Goal: Task Accomplishment & Management: Manage account settings

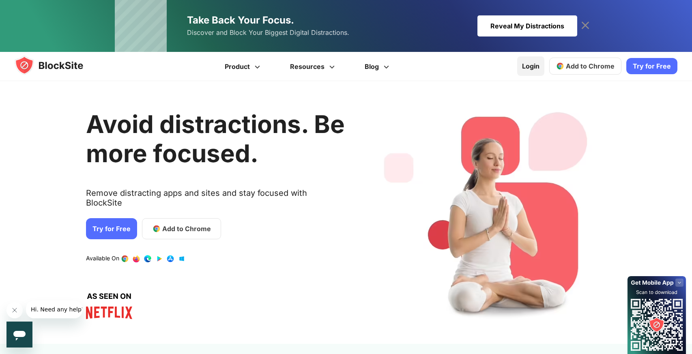
click at [527, 62] on link "Login" at bounding box center [530, 65] width 27 height 19
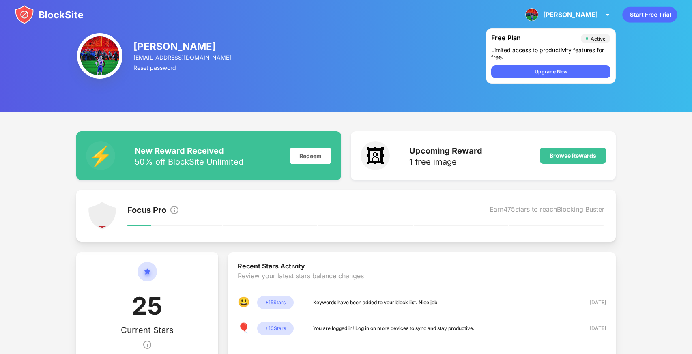
click at [109, 58] on img at bounding box center [99, 55] width 45 height 45
click at [103, 55] on img at bounding box center [99, 55] width 45 height 45
click at [584, 17] on div "alexander" at bounding box center [570, 15] width 55 height 8
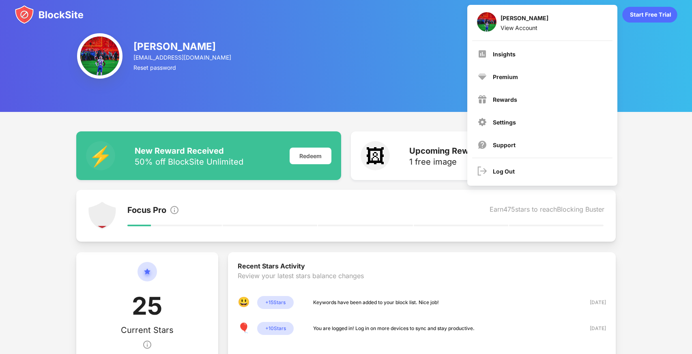
click at [34, 22] on img at bounding box center [49, 14] width 69 height 19
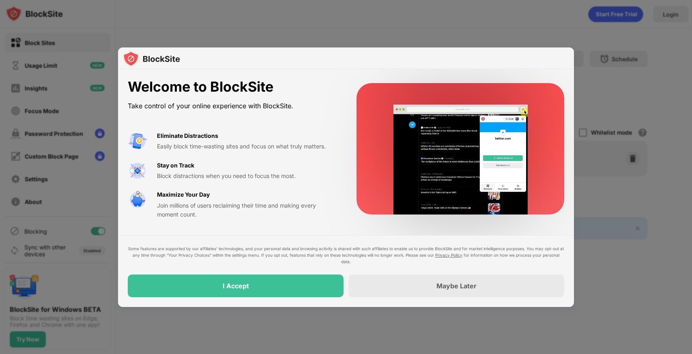
click at [439, 290] on div "Maybe Later" at bounding box center [456, 286] width 216 height 23
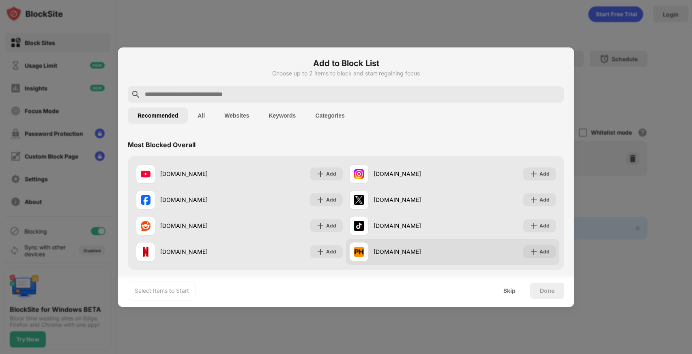
click at [542, 254] on div "Add" at bounding box center [545, 252] width 10 height 8
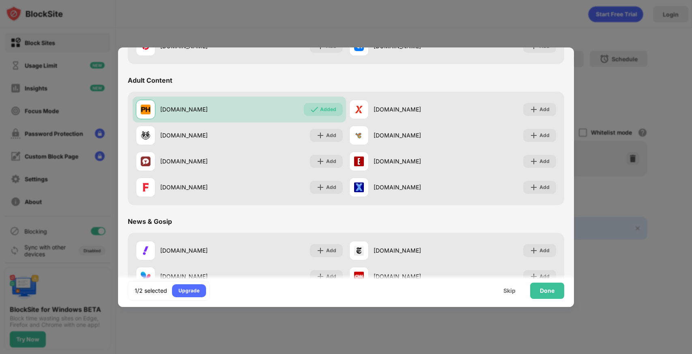
scroll to position [352, 0]
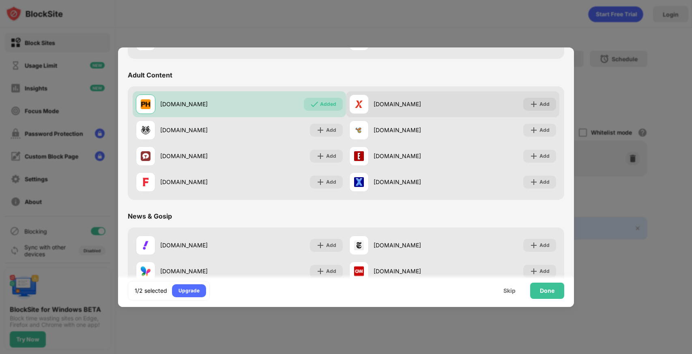
click at [543, 101] on div "Add" at bounding box center [545, 104] width 10 height 8
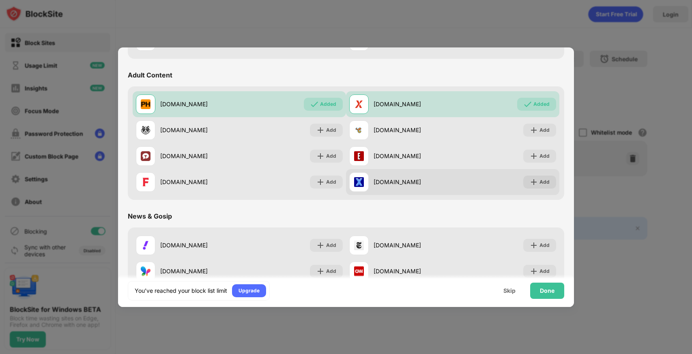
click at [544, 181] on div "Add" at bounding box center [545, 182] width 10 height 8
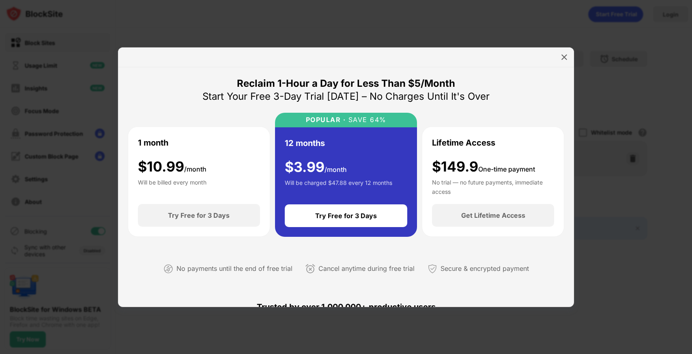
click at [565, 58] on img at bounding box center [564, 57] width 8 height 8
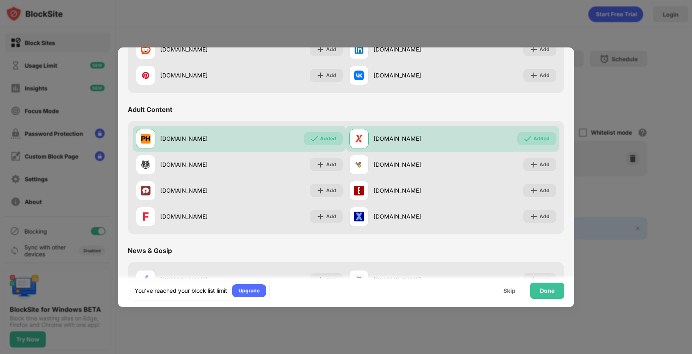
scroll to position [319, 0]
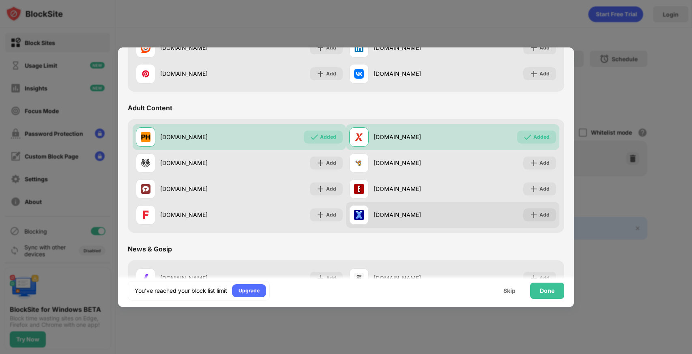
click at [542, 217] on div "Add" at bounding box center [545, 215] width 10 height 8
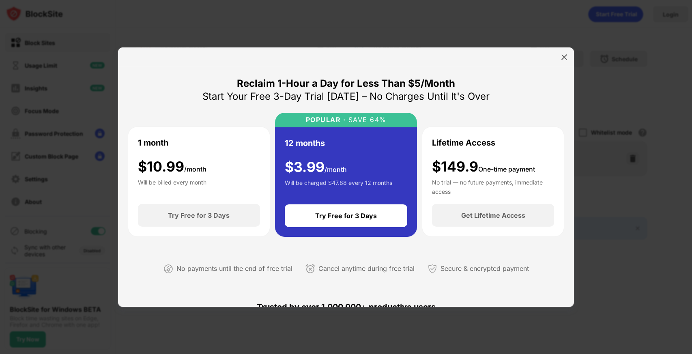
click at [564, 60] on img at bounding box center [564, 57] width 8 height 8
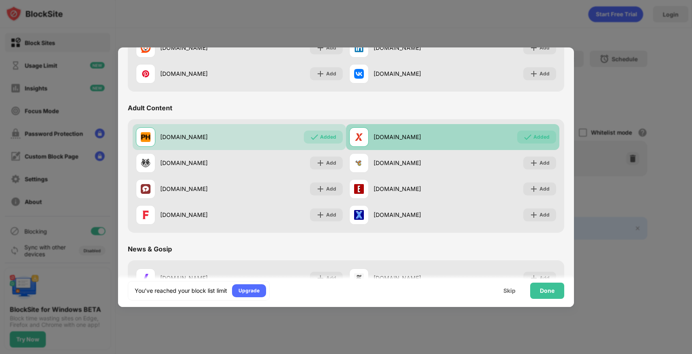
click at [541, 140] on div "Added" at bounding box center [541, 137] width 16 height 8
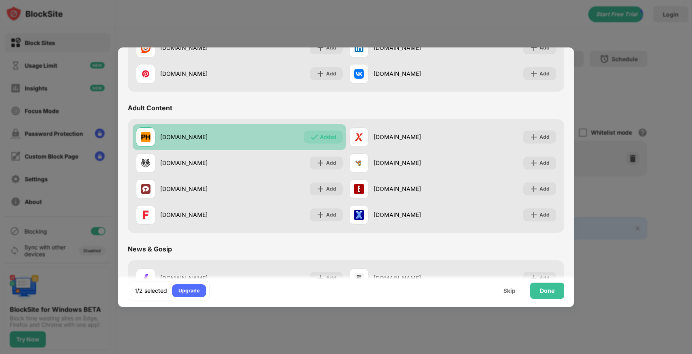
click at [315, 138] on img at bounding box center [314, 137] width 8 height 8
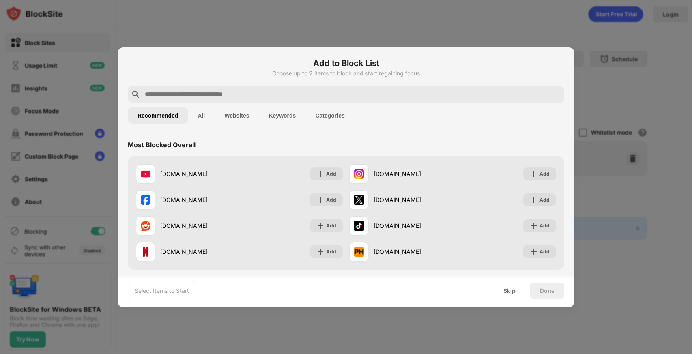
click at [430, 93] on input "text" at bounding box center [352, 95] width 417 height 10
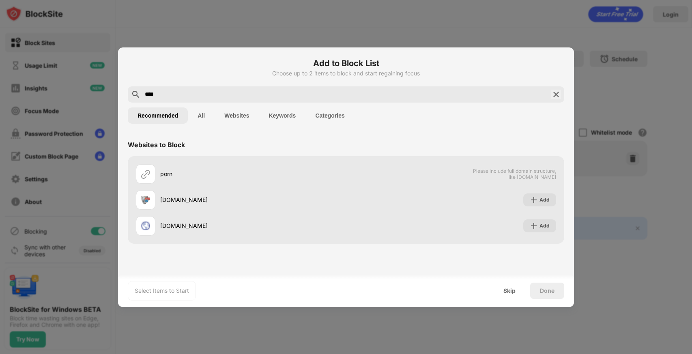
type input "****"
click at [287, 123] on button "Keywords" at bounding box center [282, 116] width 47 height 16
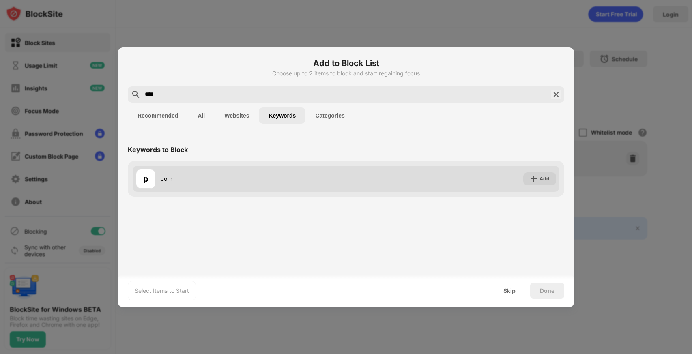
click at [544, 181] on div "Add" at bounding box center [545, 179] width 10 height 8
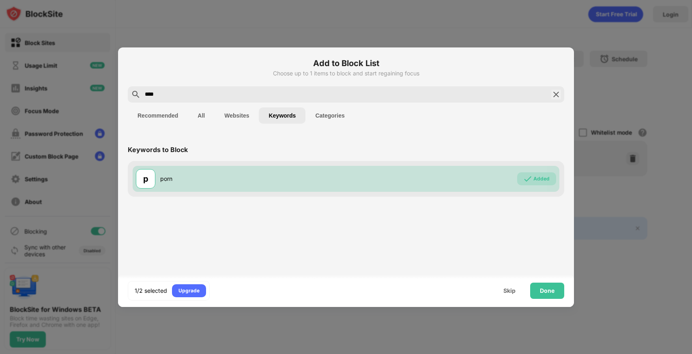
click at [536, 309] on div at bounding box center [346, 177] width 692 height 354
click at [548, 294] on div "Done" at bounding box center [547, 291] width 15 height 6
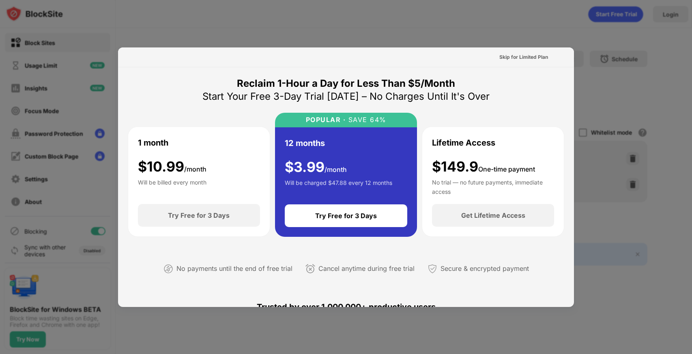
click at [230, 17] on div at bounding box center [346, 177] width 692 height 354
click at [653, 305] on div at bounding box center [346, 177] width 692 height 354
click at [642, 314] on div at bounding box center [346, 177] width 692 height 354
click at [530, 56] on div "Skip for Limited Plan" at bounding box center [523, 57] width 49 height 8
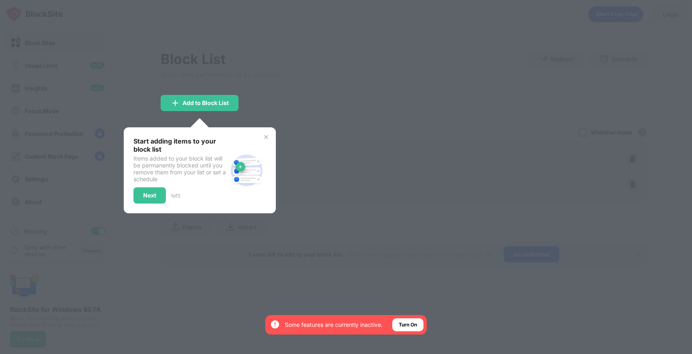
click at [264, 137] on img at bounding box center [266, 137] width 6 height 6
